Goal: Transaction & Acquisition: Purchase product/service

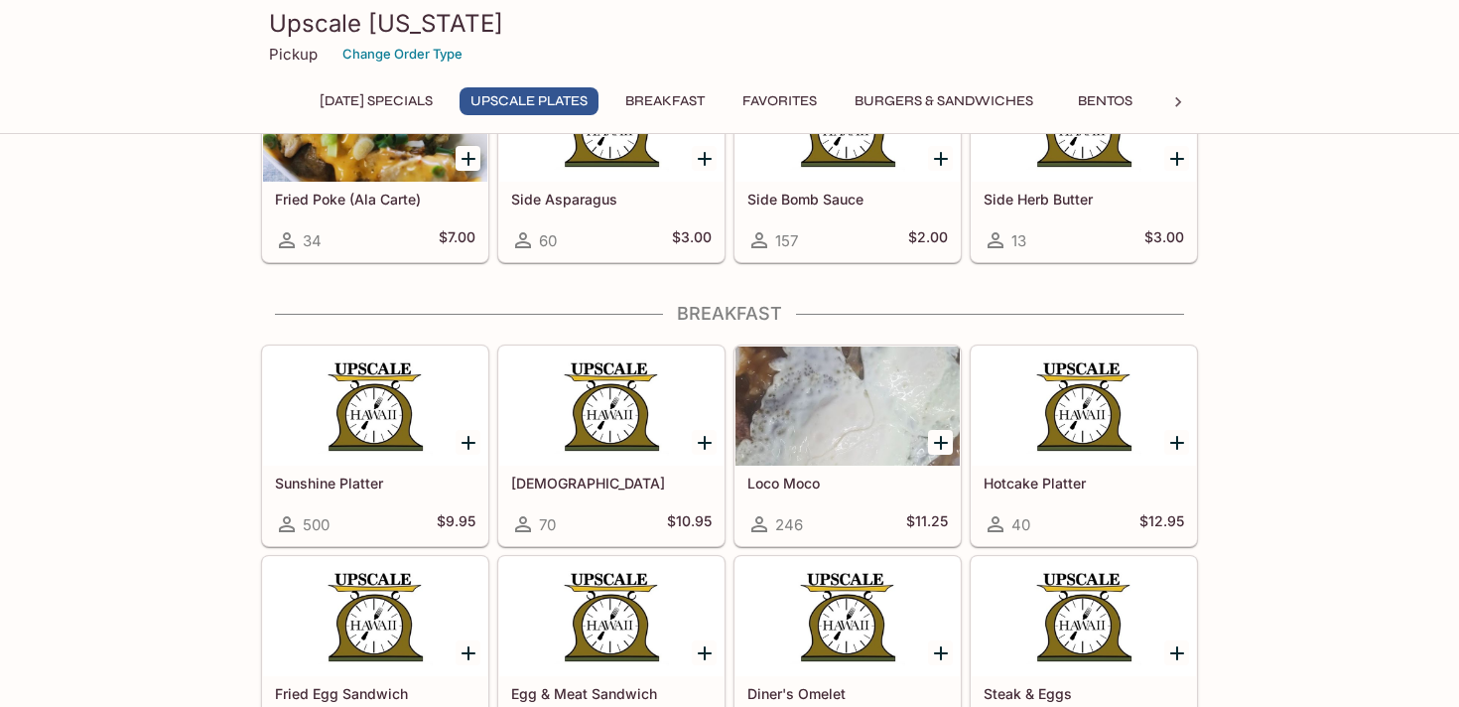
scroll to position [1320, 0]
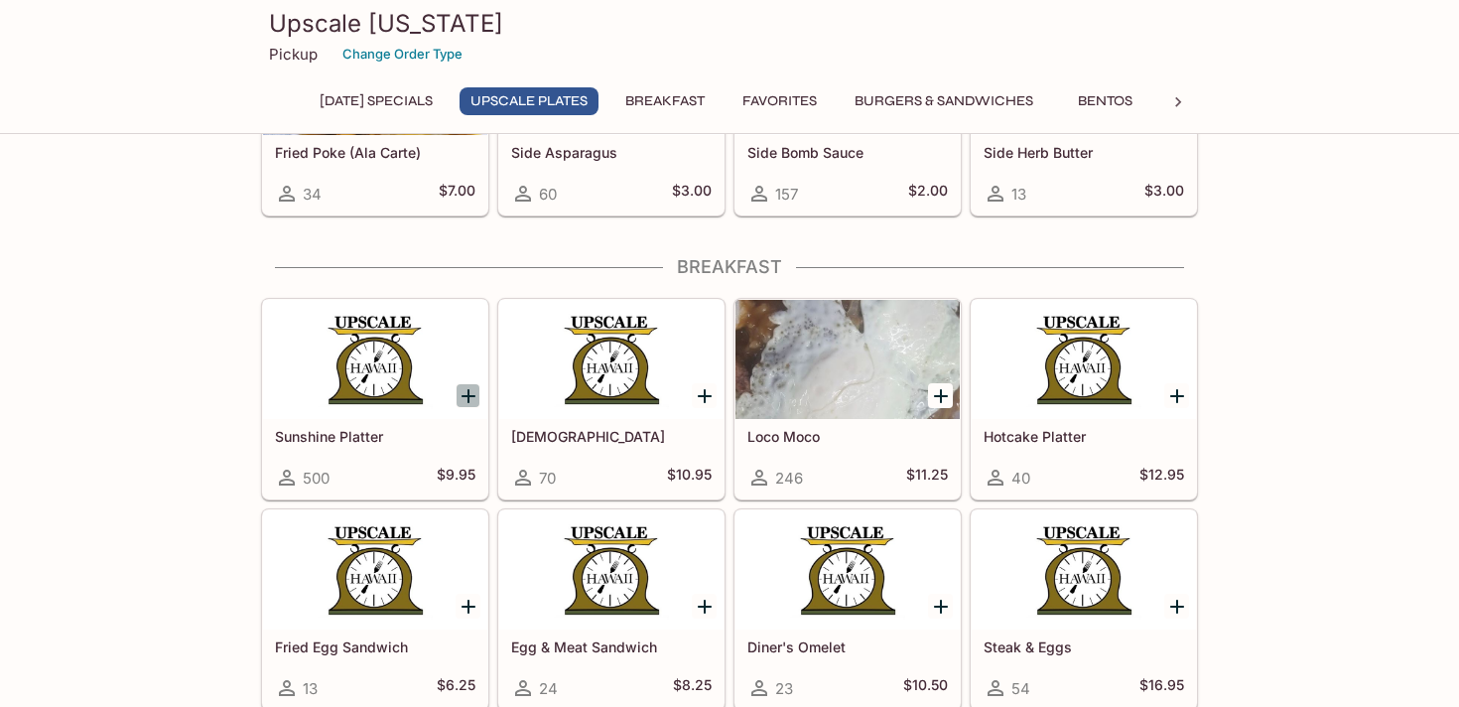
click at [465, 387] on icon "Add Sunshine Platter" at bounding box center [468, 396] width 24 height 24
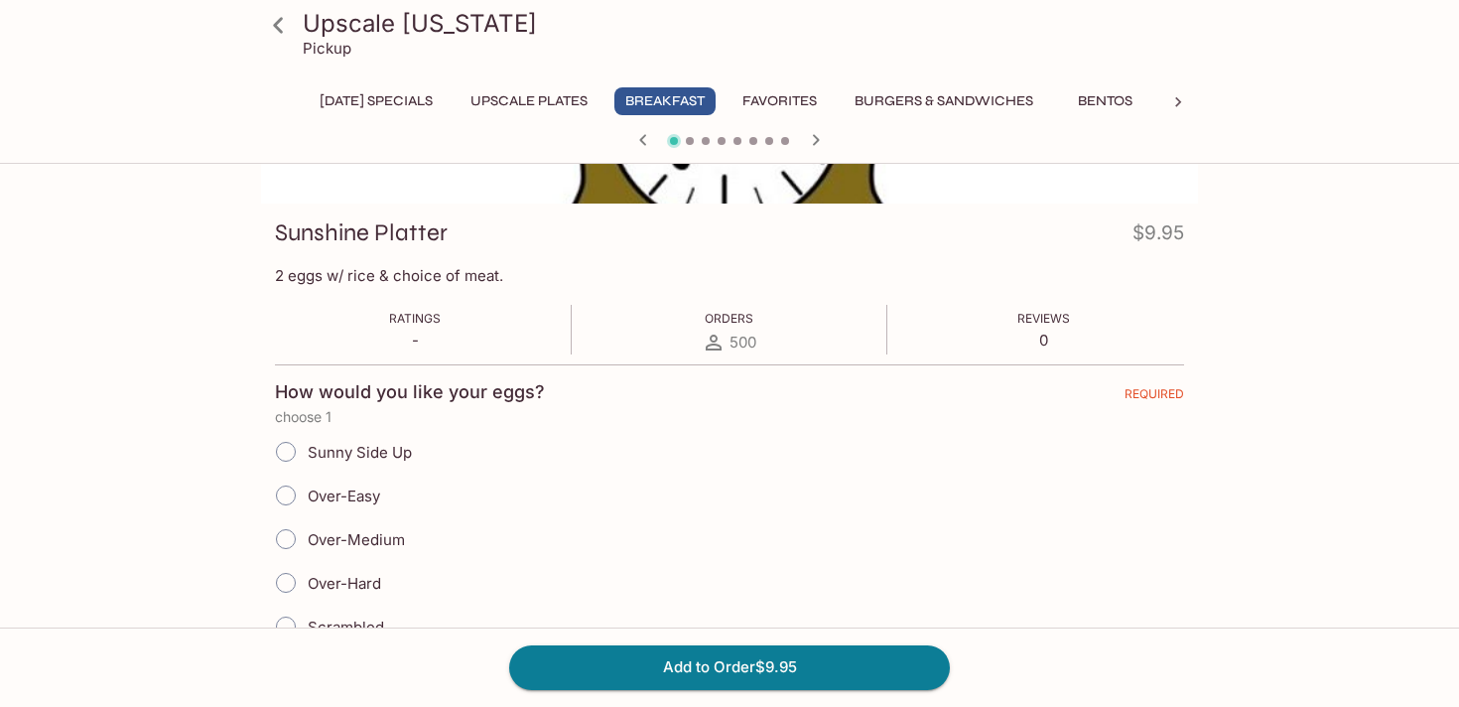
scroll to position [273, 0]
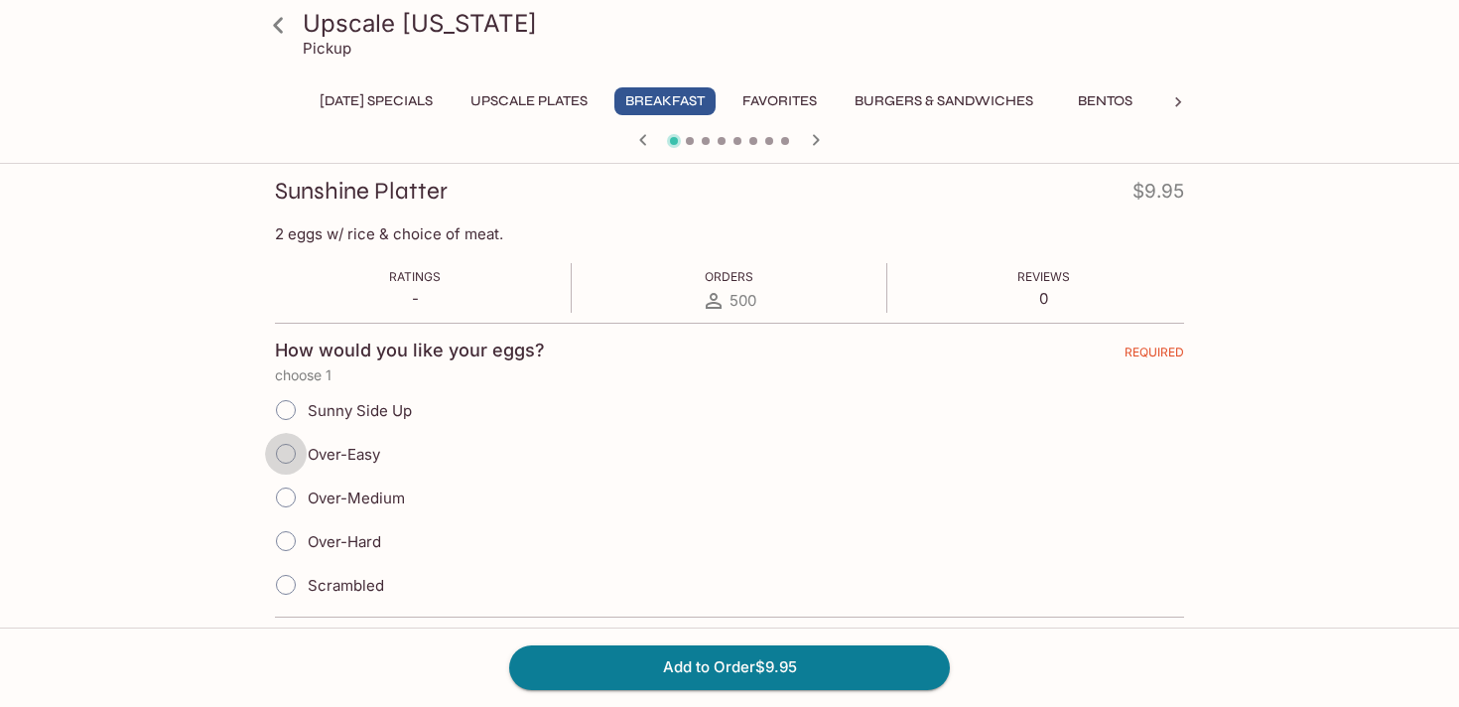
click at [287, 450] on input "Over-Easy" at bounding box center [286, 454] width 42 height 42
radio input "true"
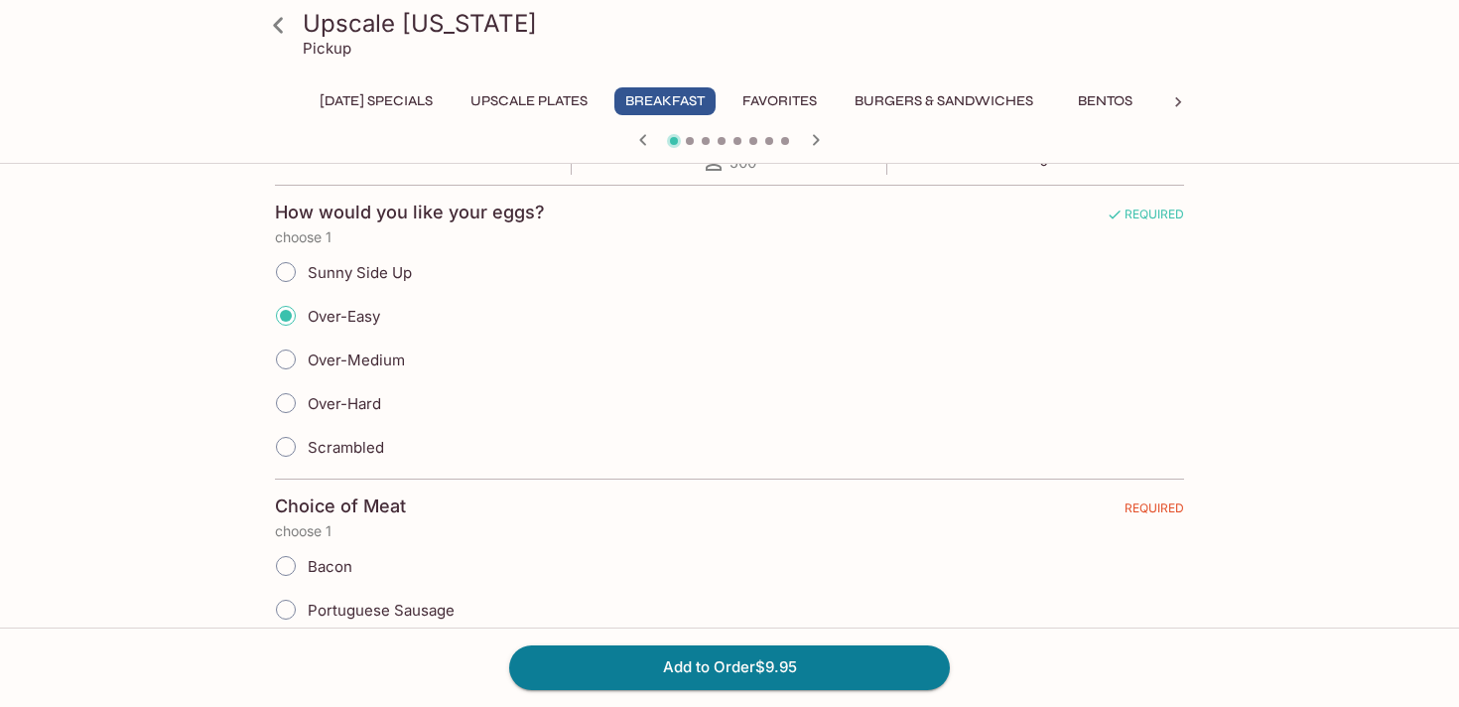
scroll to position [575, 0]
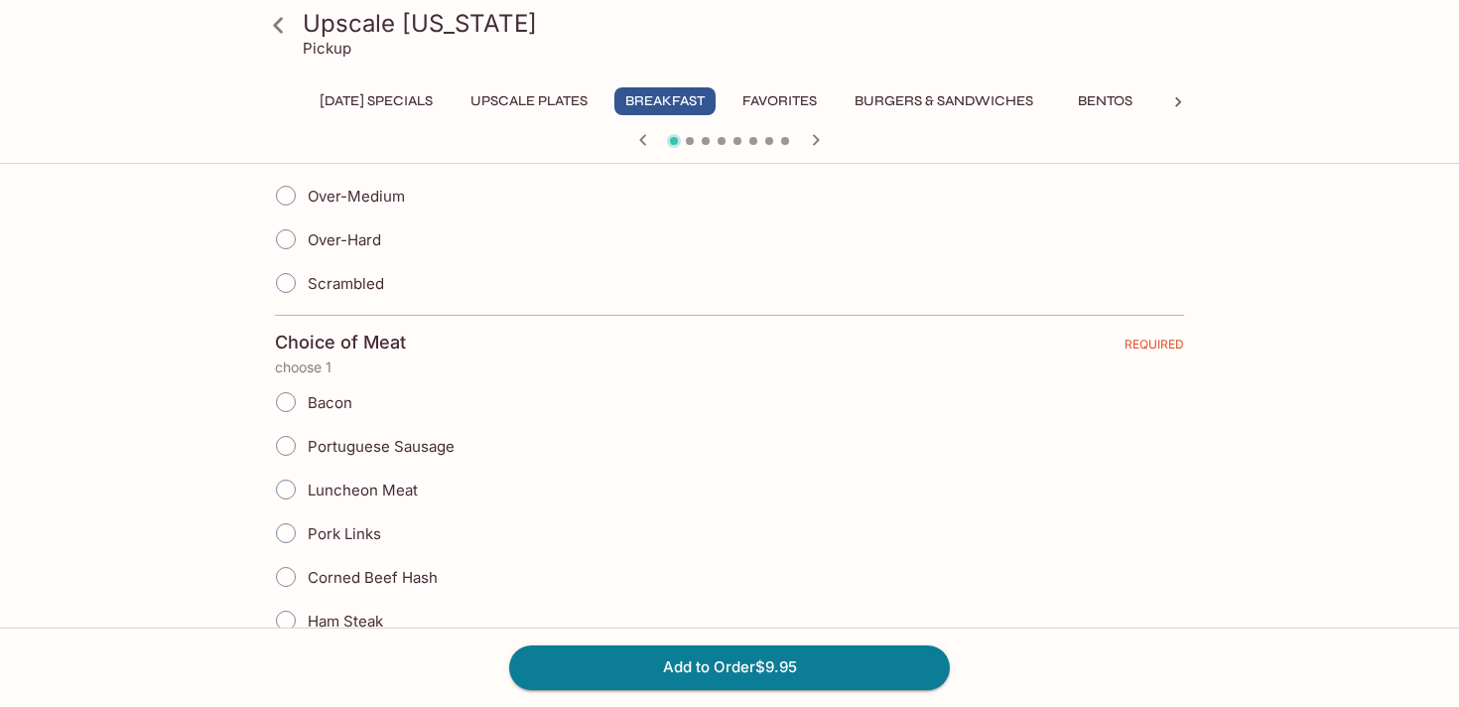
click at [285, 440] on input "Portuguese Sausage" at bounding box center [286, 446] width 42 height 42
radio input "true"
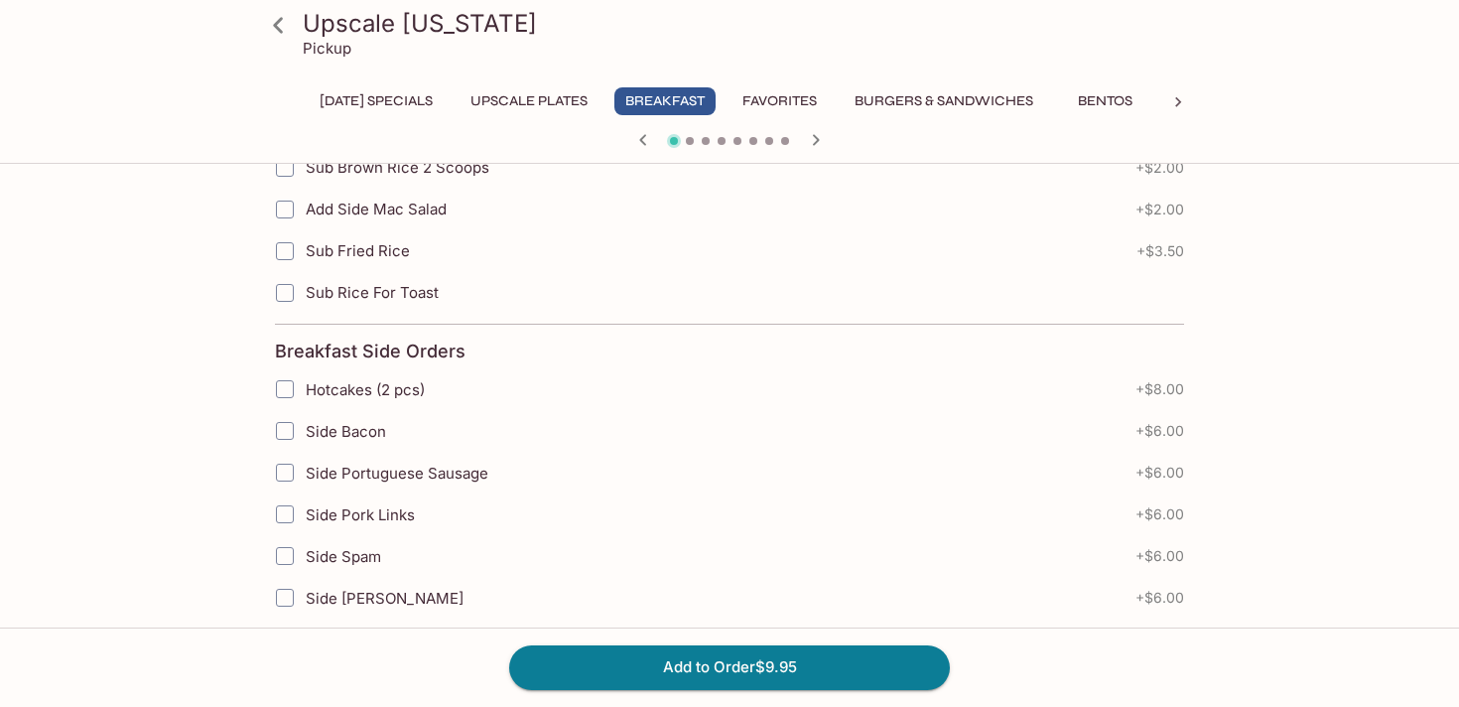
scroll to position [1834, 0]
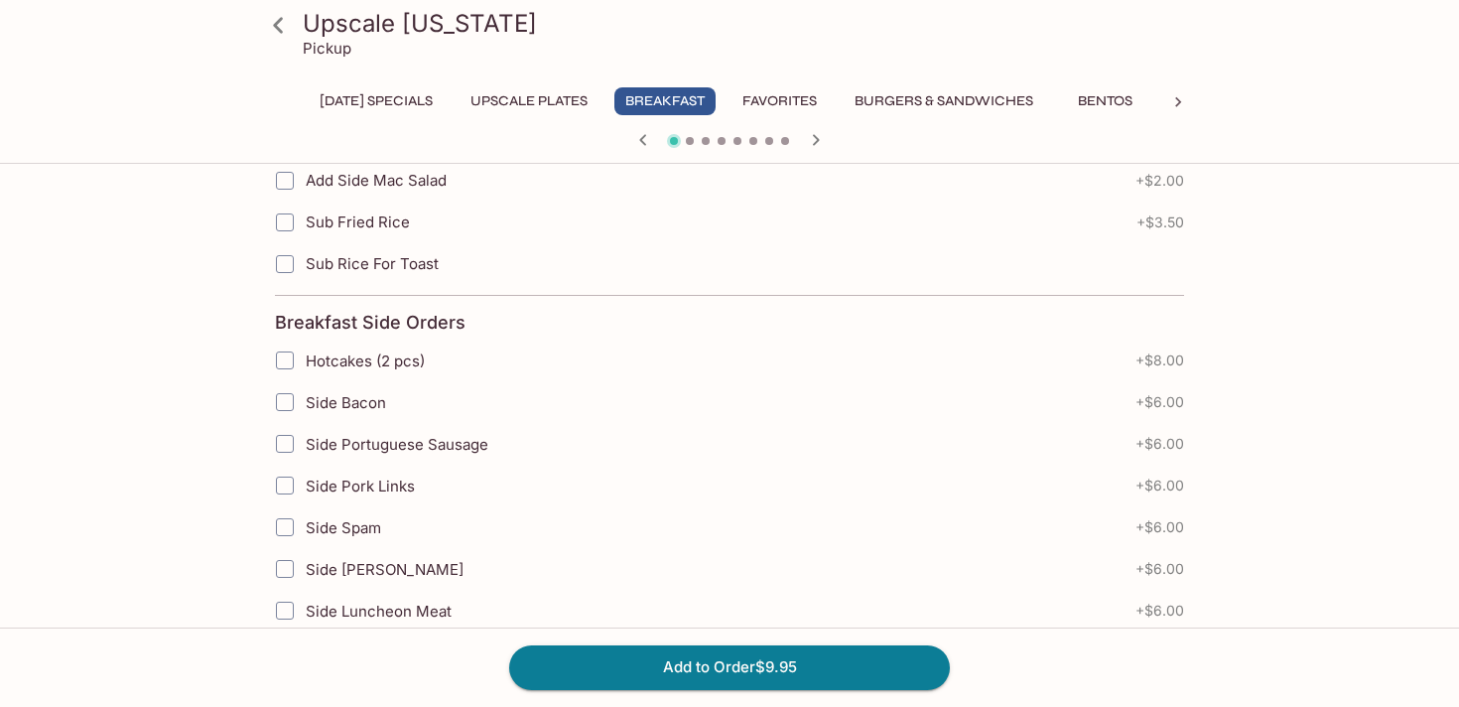
click at [285, 404] on input "Side Bacon" at bounding box center [285, 402] width 40 height 40
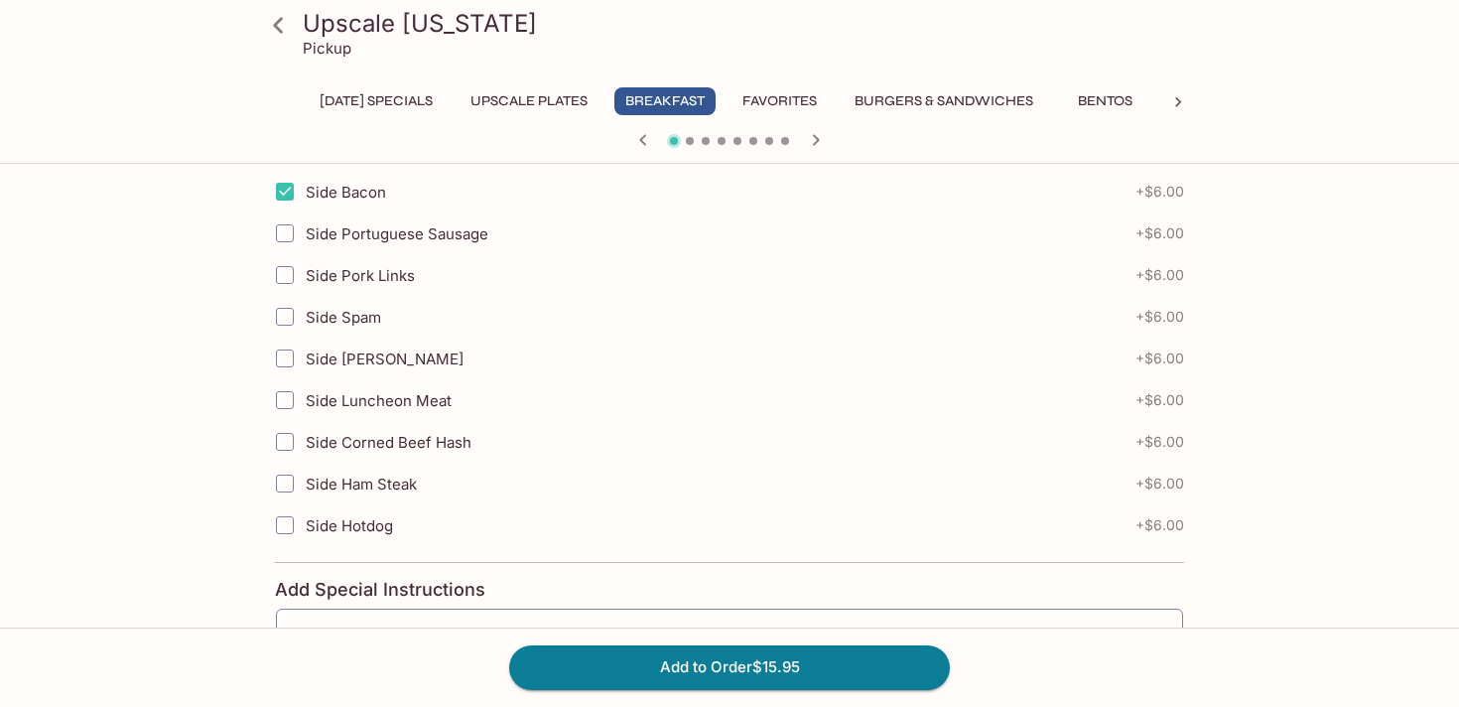
scroll to position [2037, 0]
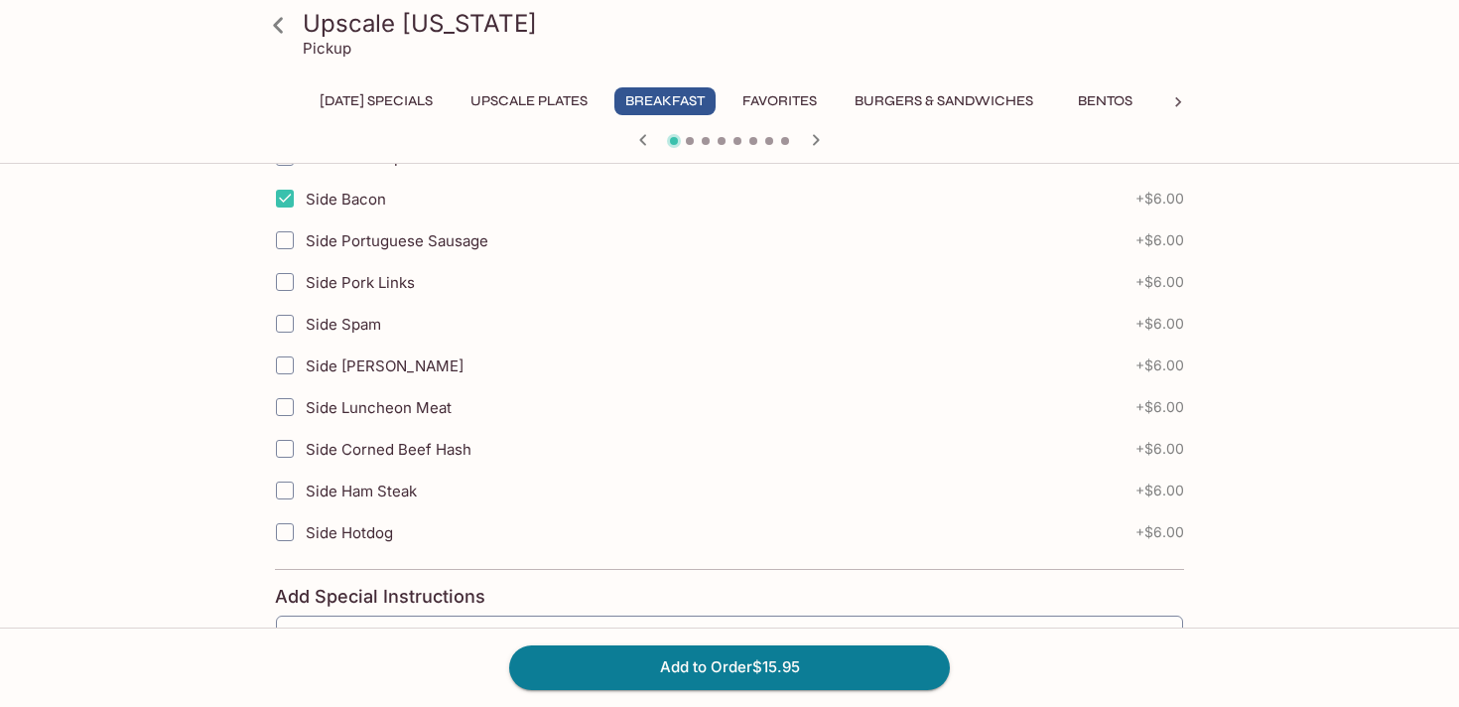
click at [286, 203] on input "Side Bacon" at bounding box center [285, 199] width 40 height 40
checkbox input "false"
click at [281, 489] on input "Side Ham Steak" at bounding box center [285, 490] width 40 height 40
click at [286, 490] on input "Side Ham Steak" at bounding box center [285, 490] width 40 height 40
checkbox input "false"
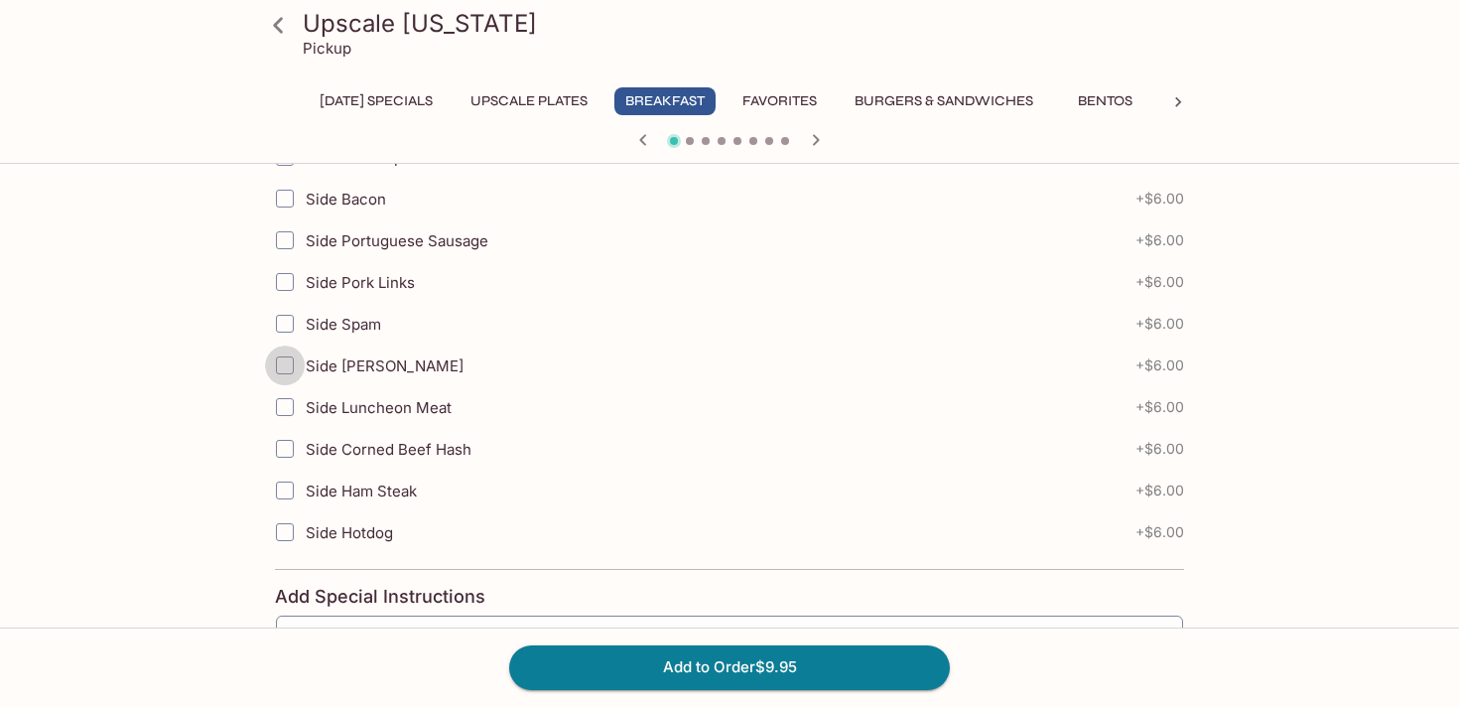
click at [291, 363] on input "Side [PERSON_NAME]" at bounding box center [285, 365] width 40 height 40
checkbox input "true"
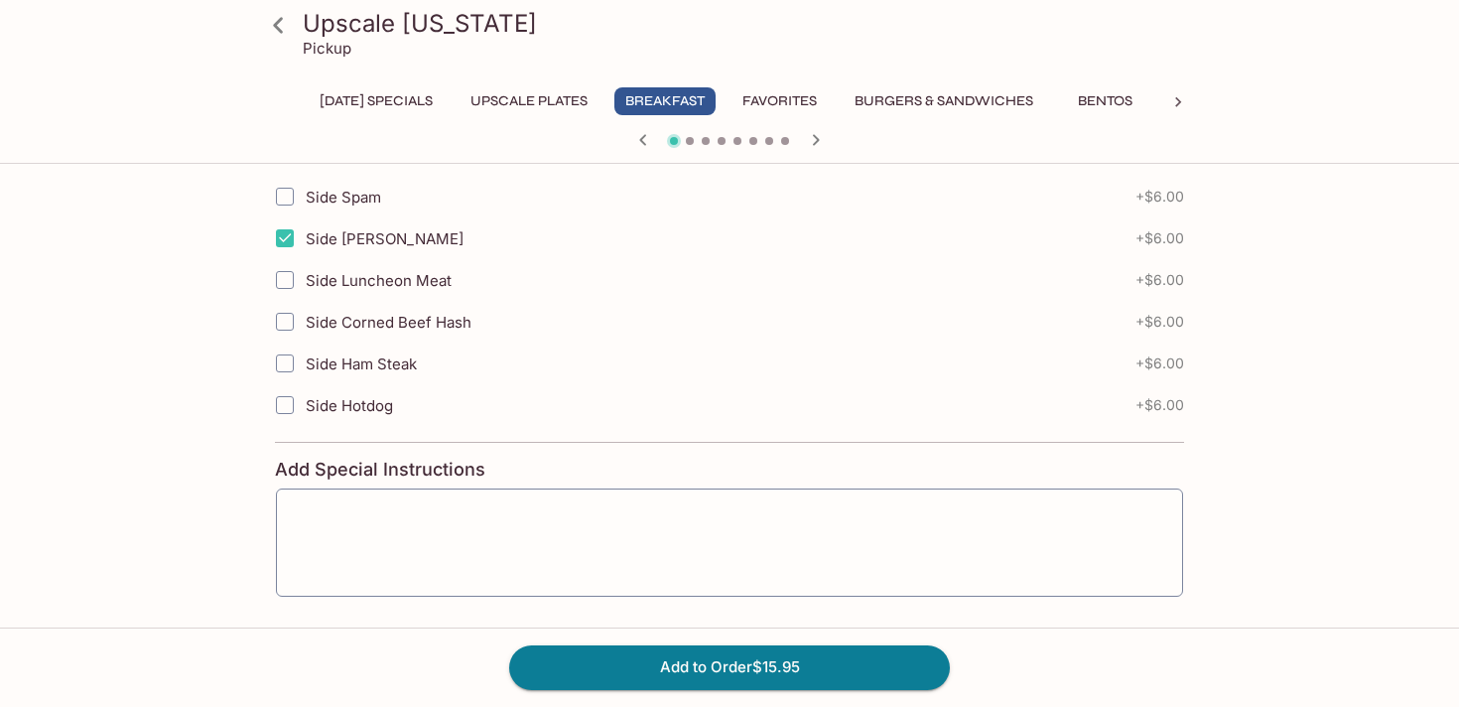
scroll to position [2226, 0]
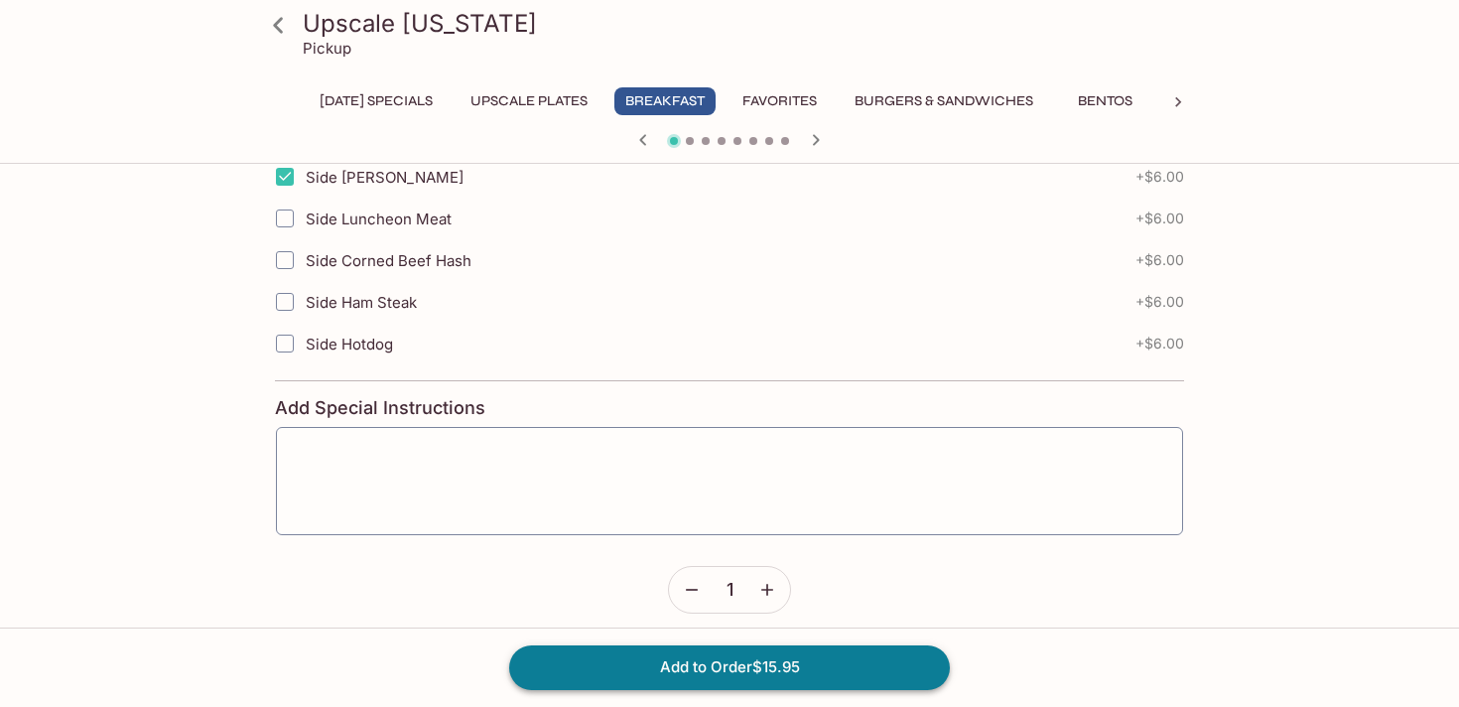
click at [712, 660] on button "Add to Order $15.95" at bounding box center [729, 667] width 441 height 44
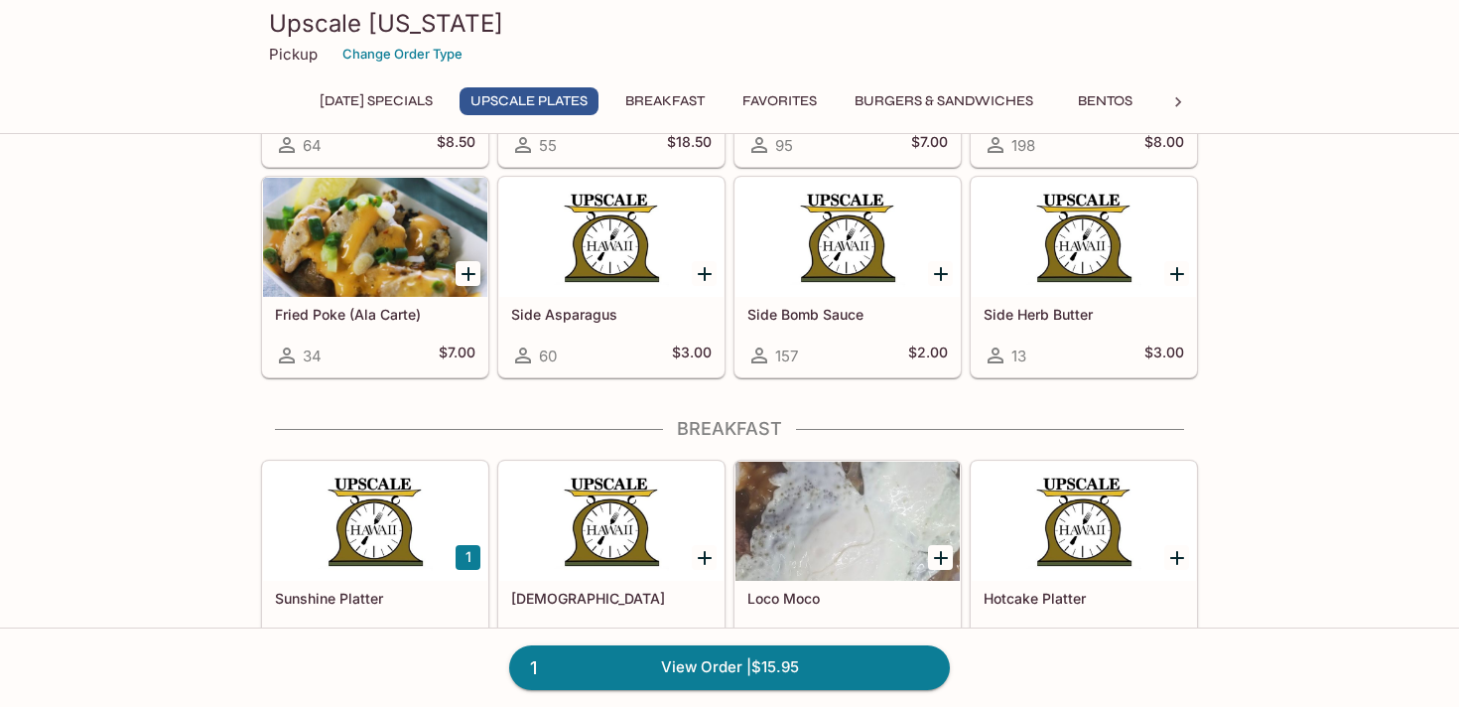
scroll to position [1148, 0]
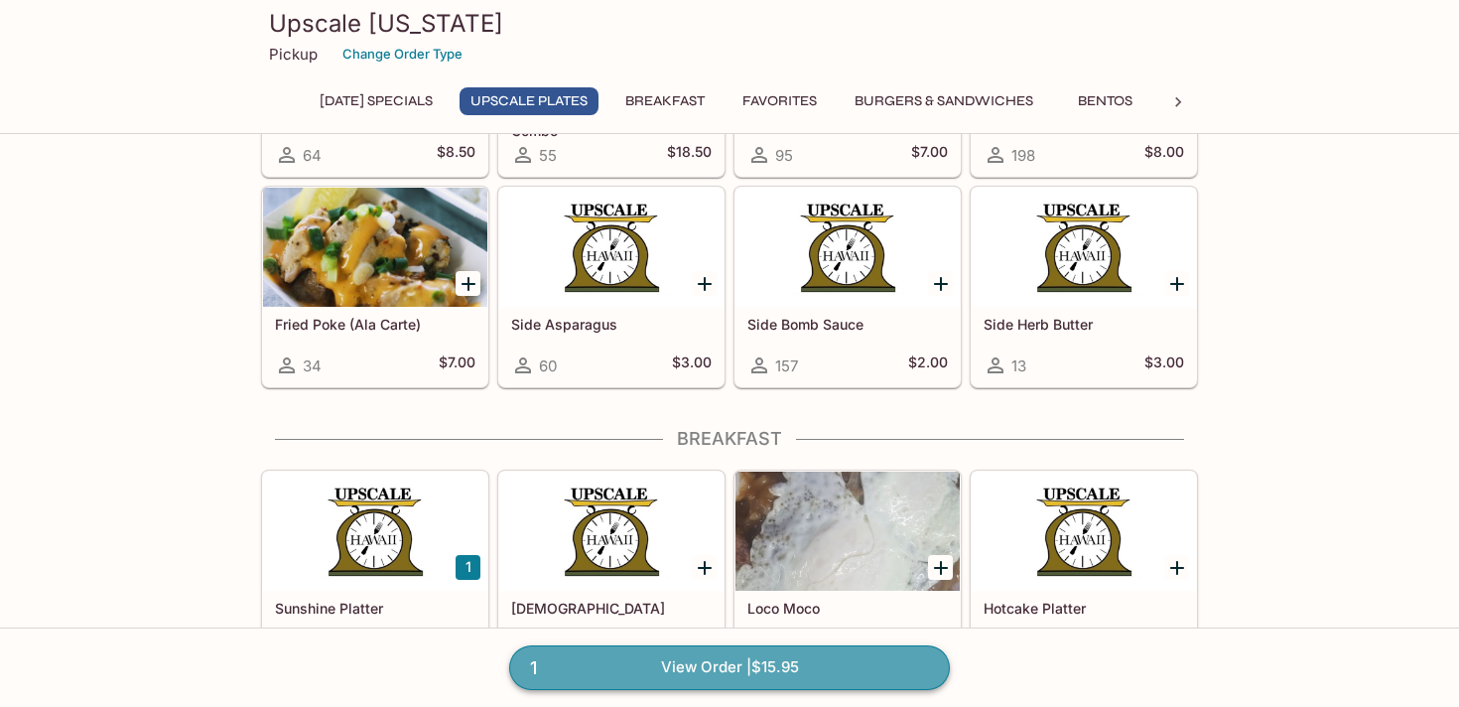
click at [706, 680] on link "1 View Order | $15.95" at bounding box center [729, 667] width 441 height 44
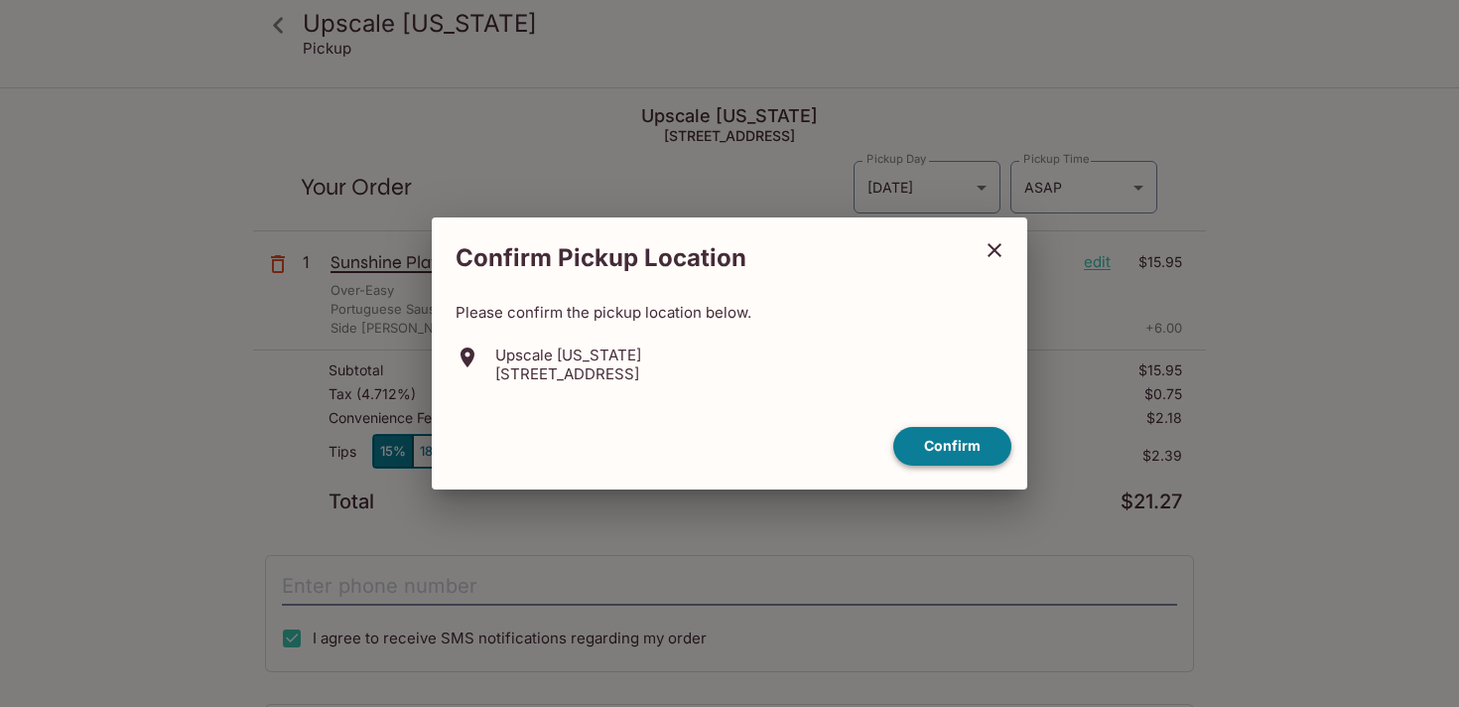
click at [956, 445] on button "Confirm" at bounding box center [952, 446] width 118 height 39
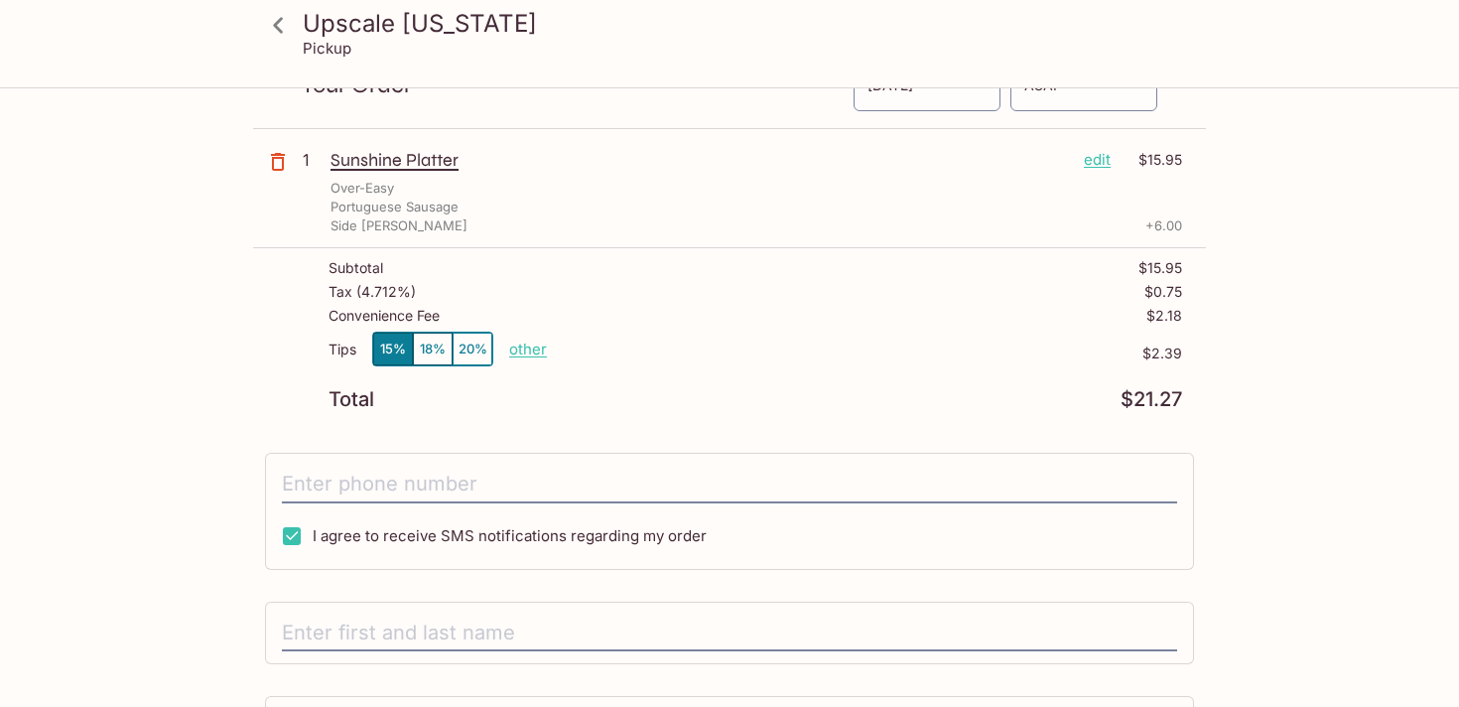
scroll to position [207, 0]
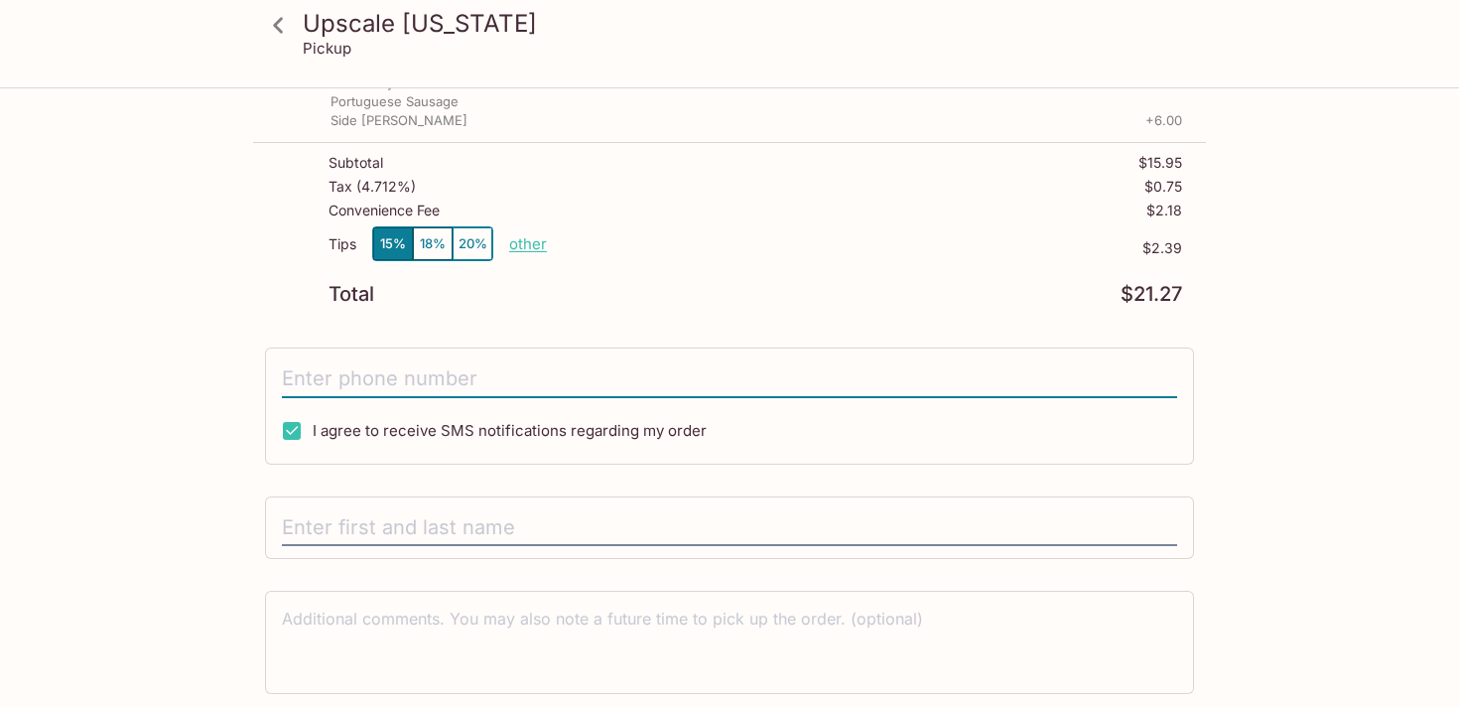
click at [455, 384] on input "tel" at bounding box center [729, 379] width 895 height 38
type input "[PHONE_NUMBER]"
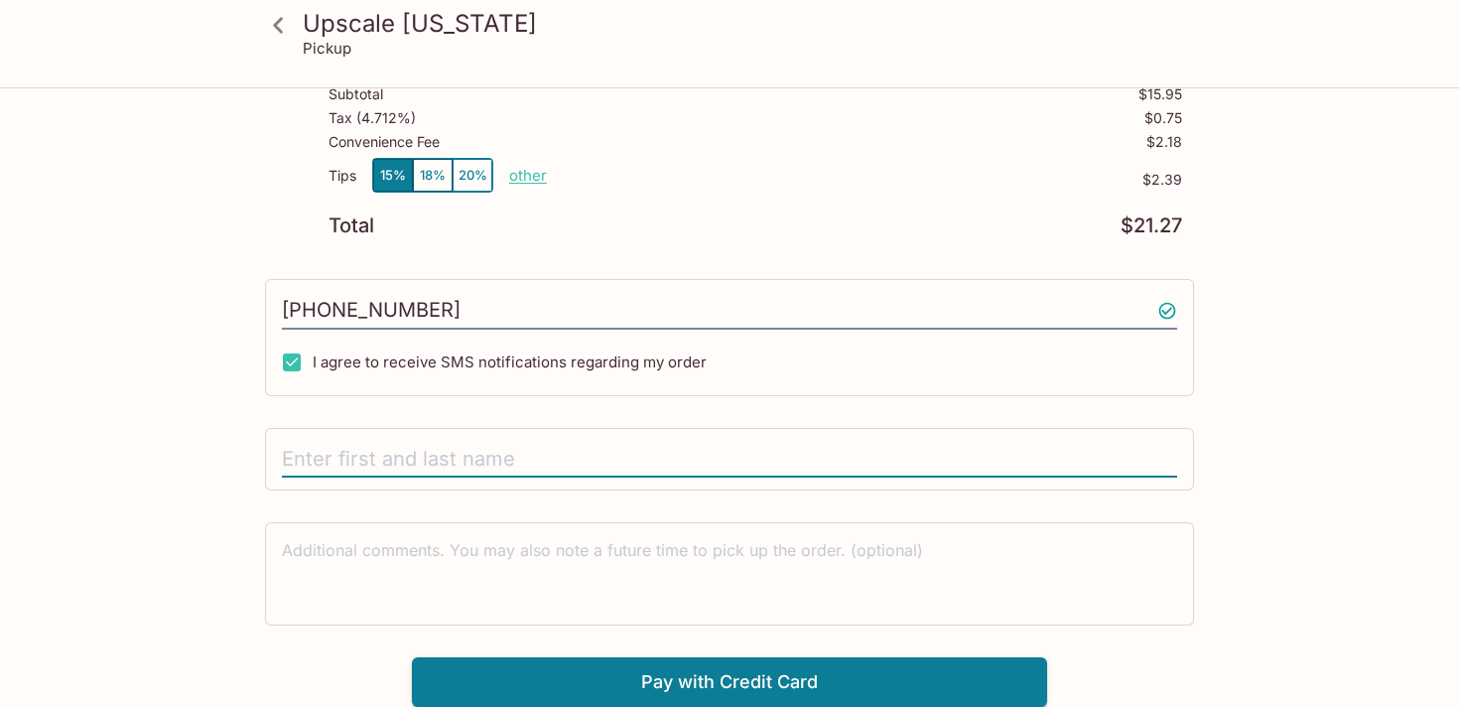
click at [483, 456] on input "text" at bounding box center [729, 460] width 895 height 38
click at [441, 465] on input "text" at bounding box center [729, 460] width 895 height 38
type input "[PERSON_NAME]"
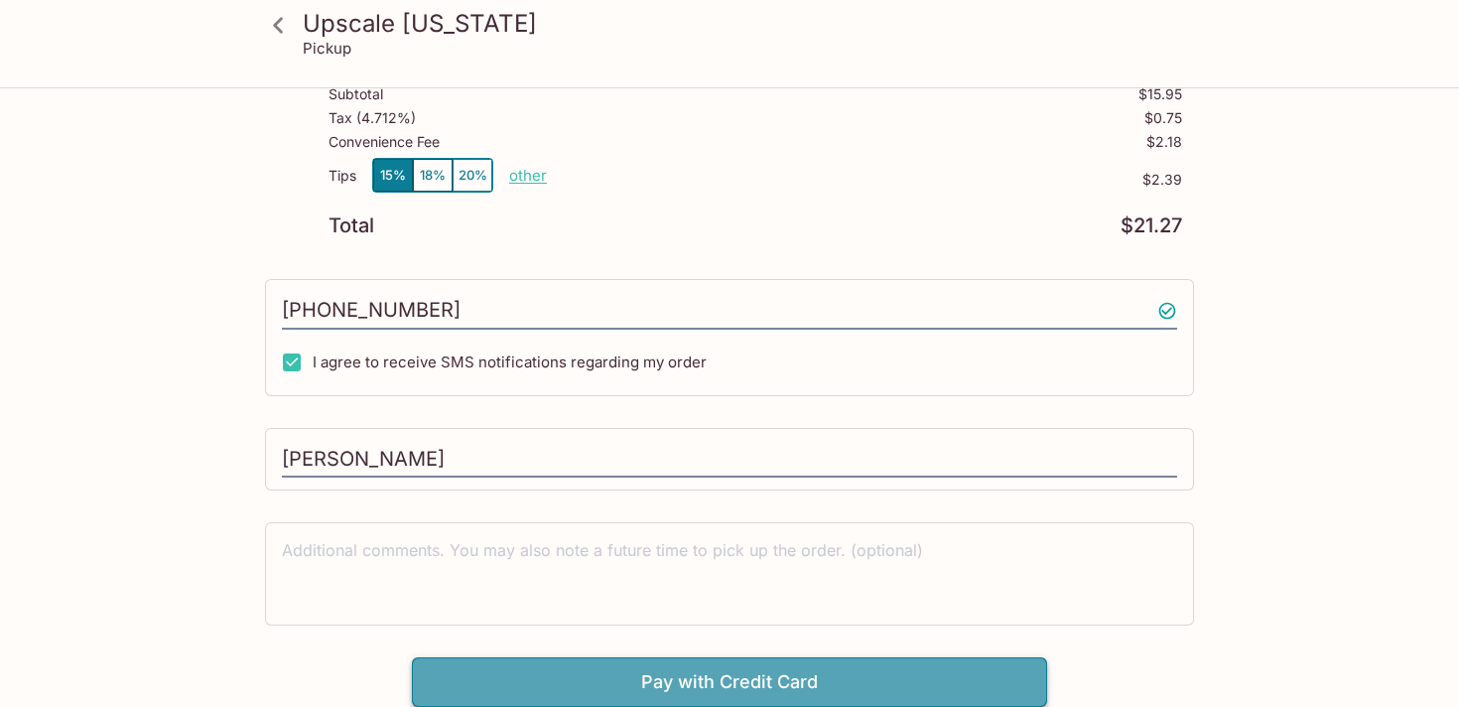
click at [658, 683] on button "Pay with Credit Card" at bounding box center [729, 682] width 635 height 50
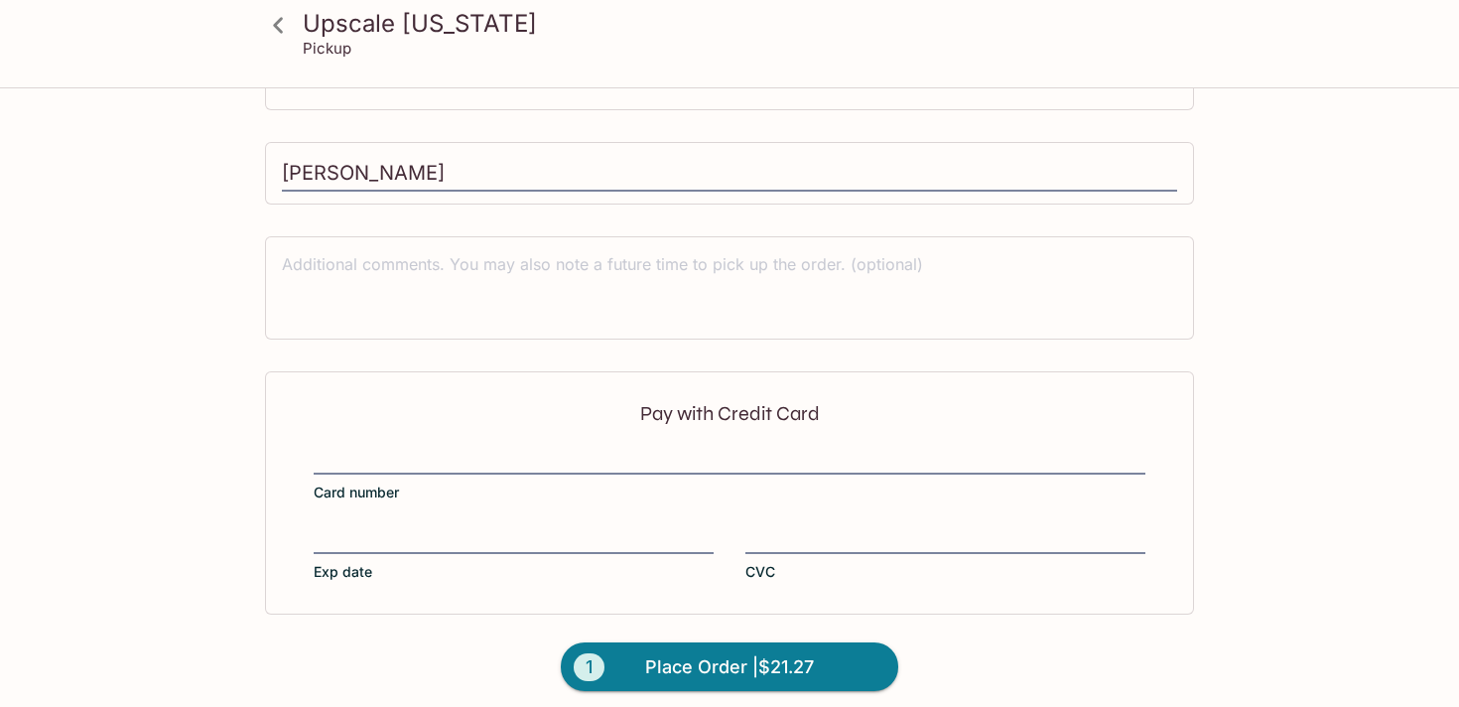
scroll to position [574, 0]
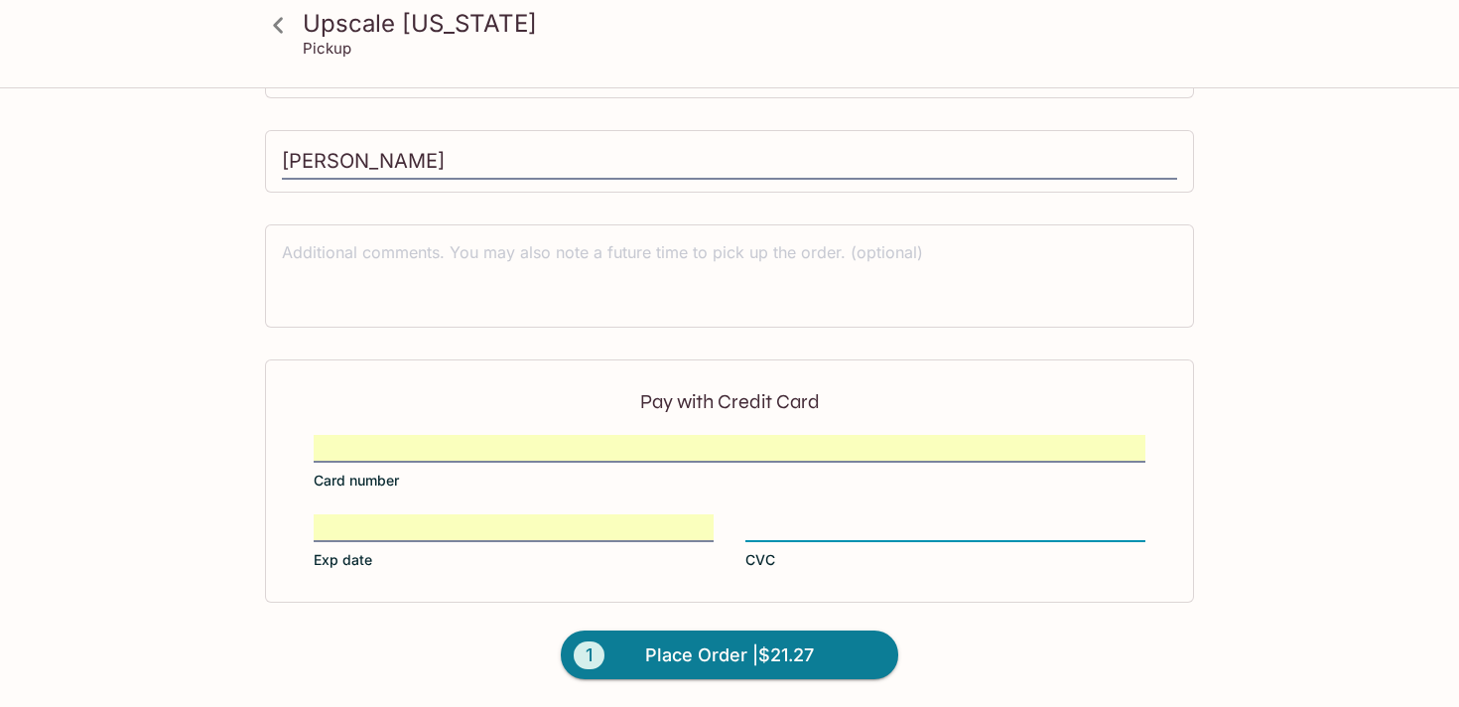
click at [1310, 517] on div "Upscale [US_STATE] Pickup Upscale [US_STATE] [STREET_ADDRESS] Your Order Pickup…" at bounding box center [729, 111] width 1270 height 1191
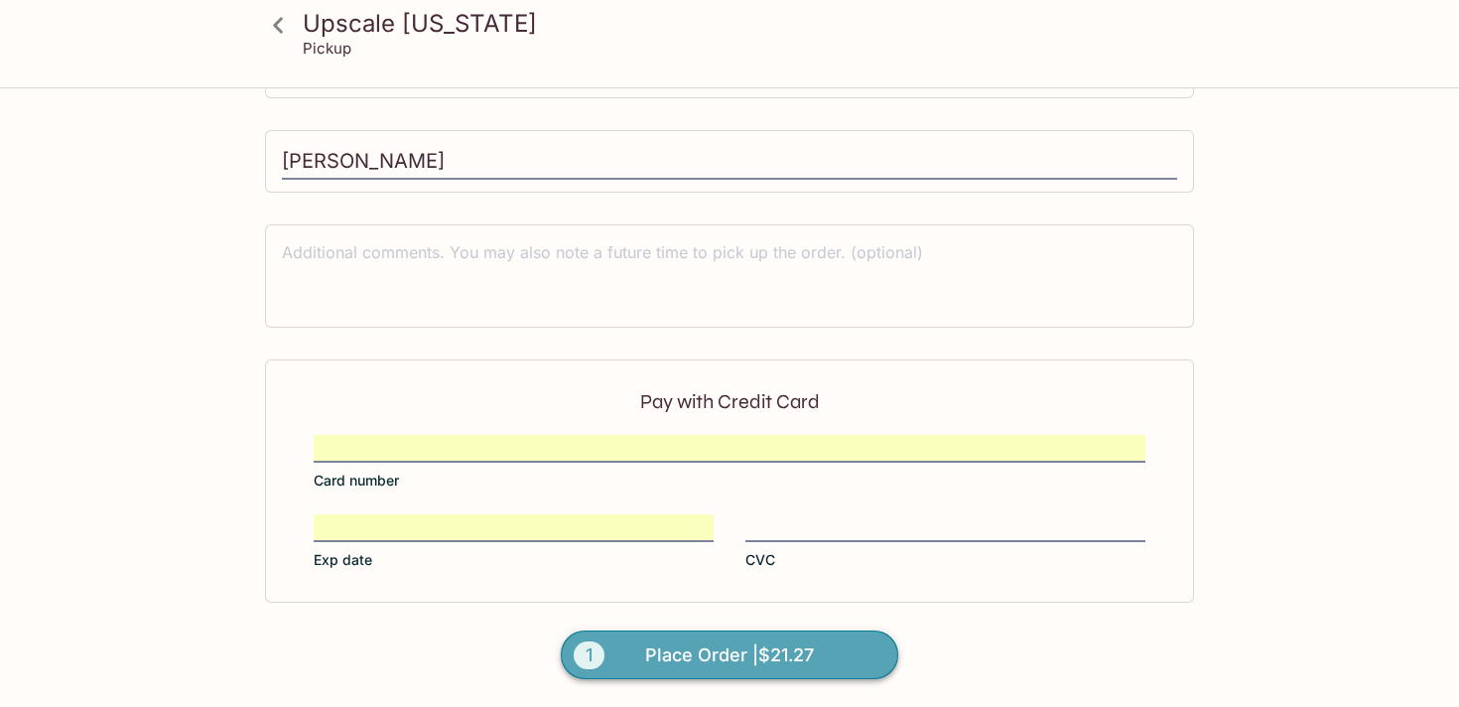
click at [741, 653] on span "Place Order | $21.27" at bounding box center [729, 655] width 169 height 32
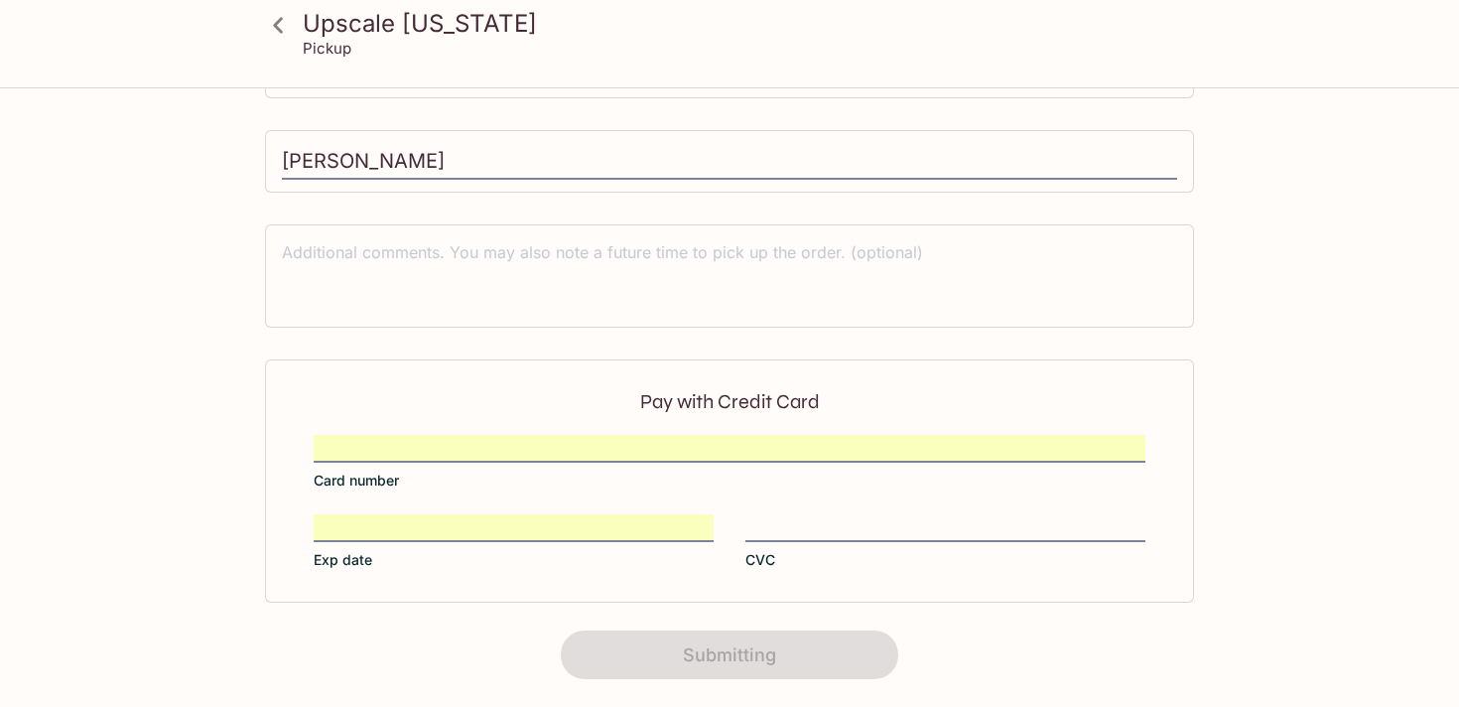
scroll to position [447, 0]
